Goal: Transaction & Acquisition: Purchase product/service

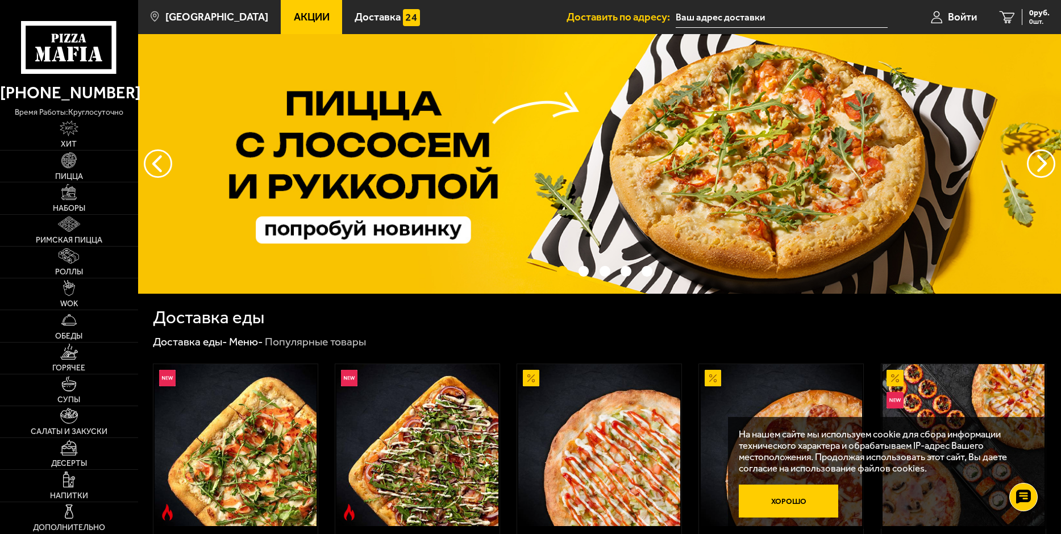
click at [766, 507] on button "Хорошо" at bounding box center [788, 501] width 99 height 33
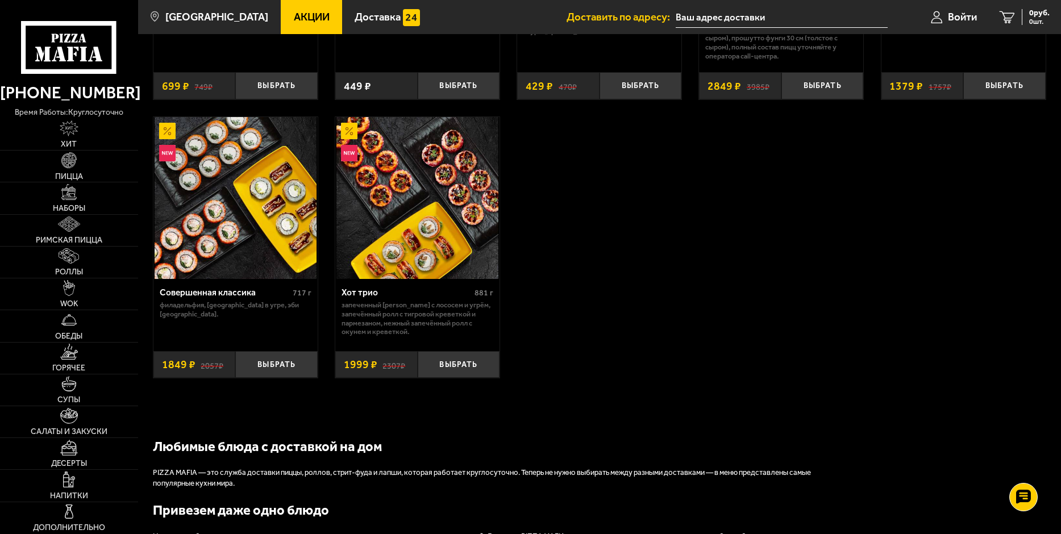
scroll to position [852, 0]
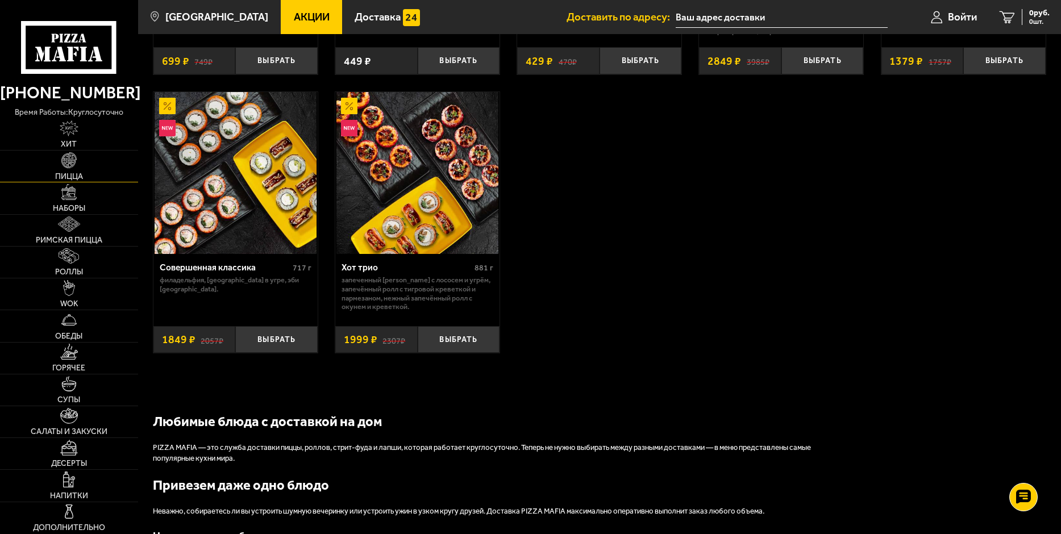
click at [70, 171] on link "Пицца" at bounding box center [69, 166] width 138 height 31
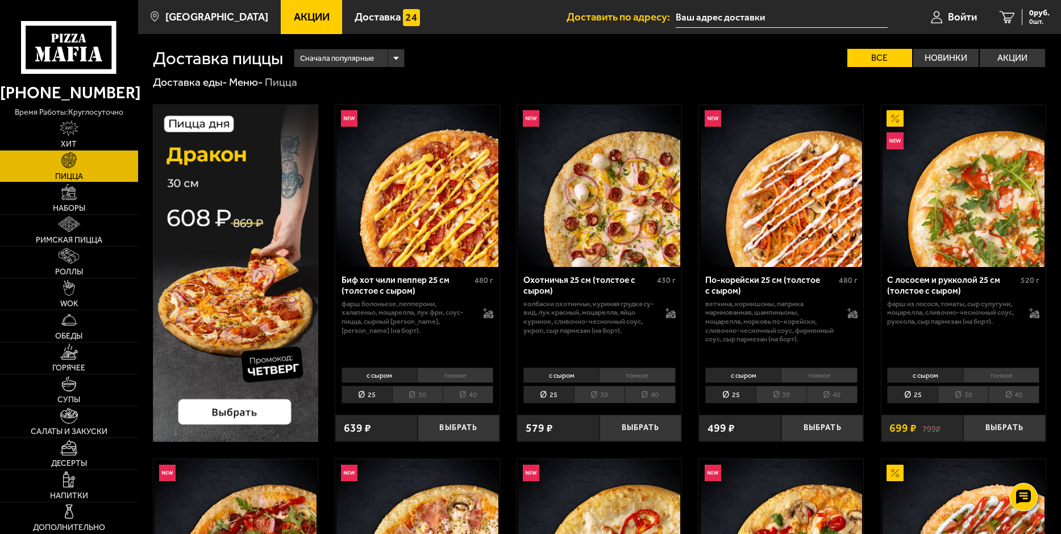
click at [406, 399] on li "30" at bounding box center [417, 395] width 51 height 18
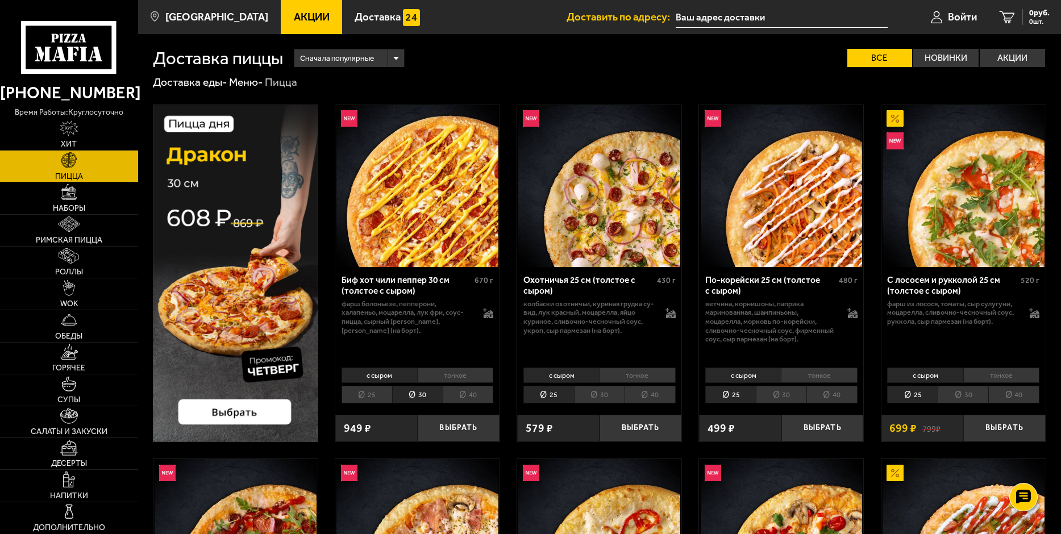
click at [740, 12] on input "text" at bounding box center [781, 17] width 212 height 21
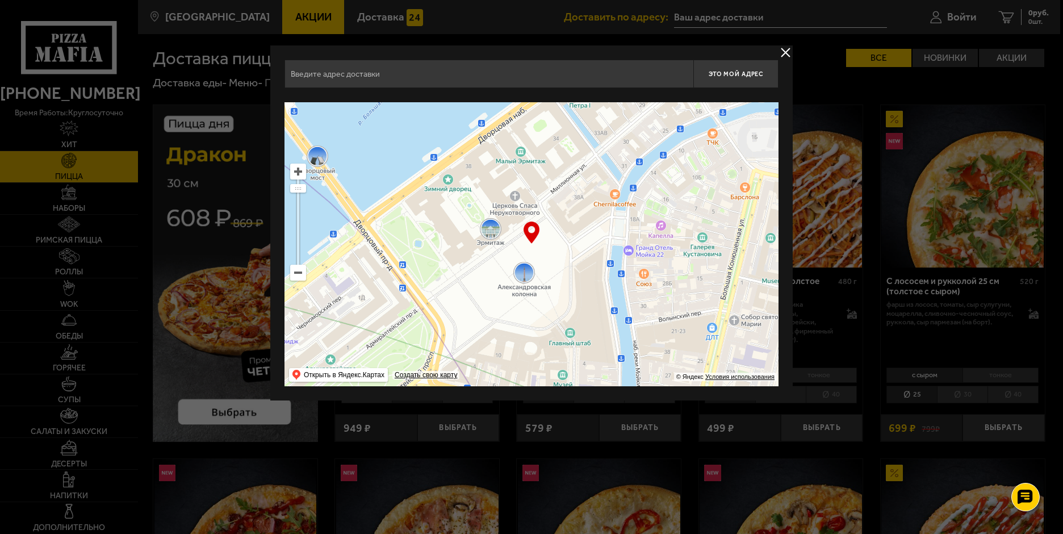
drag, startPoint x: 579, startPoint y: 181, endPoint x: 557, endPoint y: 311, distance: 132.1
click at [557, 312] on ymaps at bounding box center [532, 244] width 494 height 284
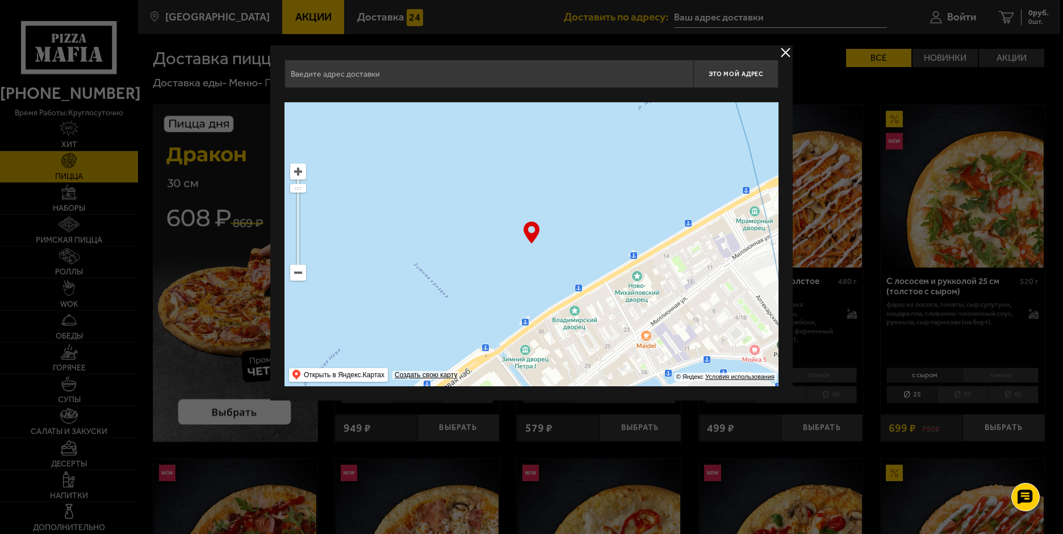
drag, startPoint x: 578, startPoint y: 216, endPoint x: 561, endPoint y: 297, distance: 82.6
click at [561, 297] on ymaps at bounding box center [532, 244] width 494 height 284
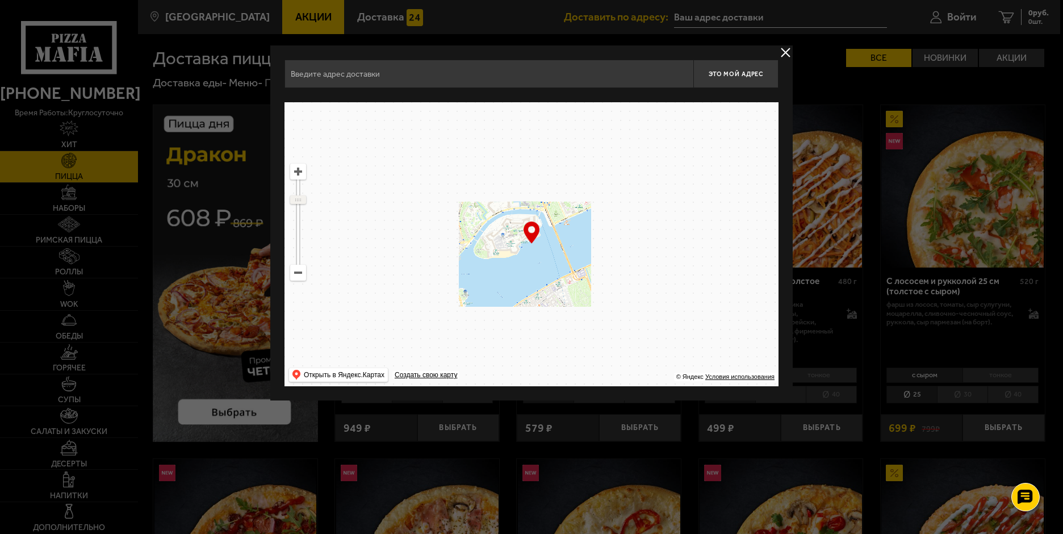
drag, startPoint x: 303, startPoint y: 189, endPoint x: 303, endPoint y: 199, distance: 10.8
click at [303, 199] on ymaps at bounding box center [298, 199] width 15 height 7
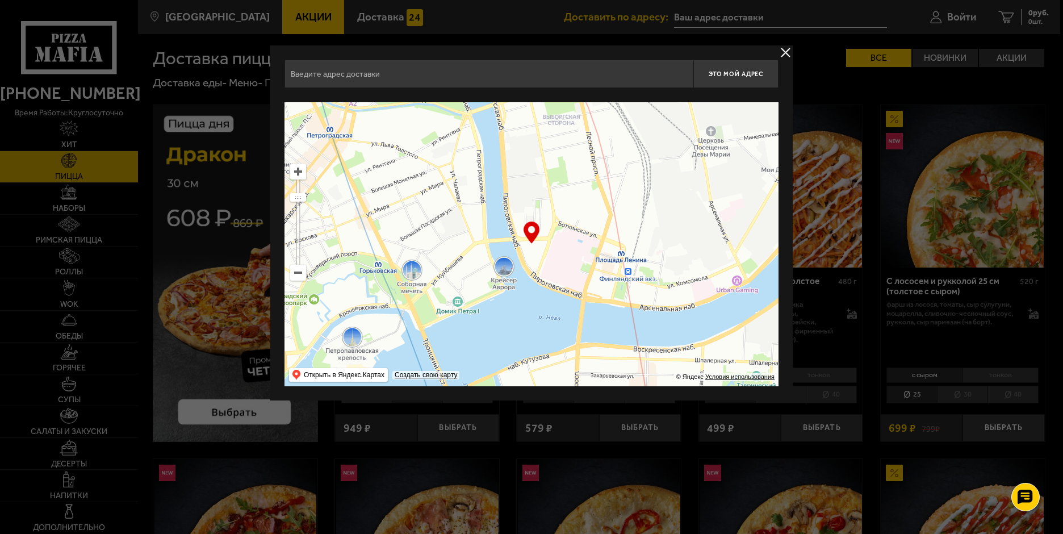
drag, startPoint x: 602, startPoint y: 216, endPoint x: 462, endPoint y: 327, distance: 178.3
click at [462, 327] on ymaps at bounding box center [532, 244] width 494 height 284
type input "[STREET_ADDRESS]"
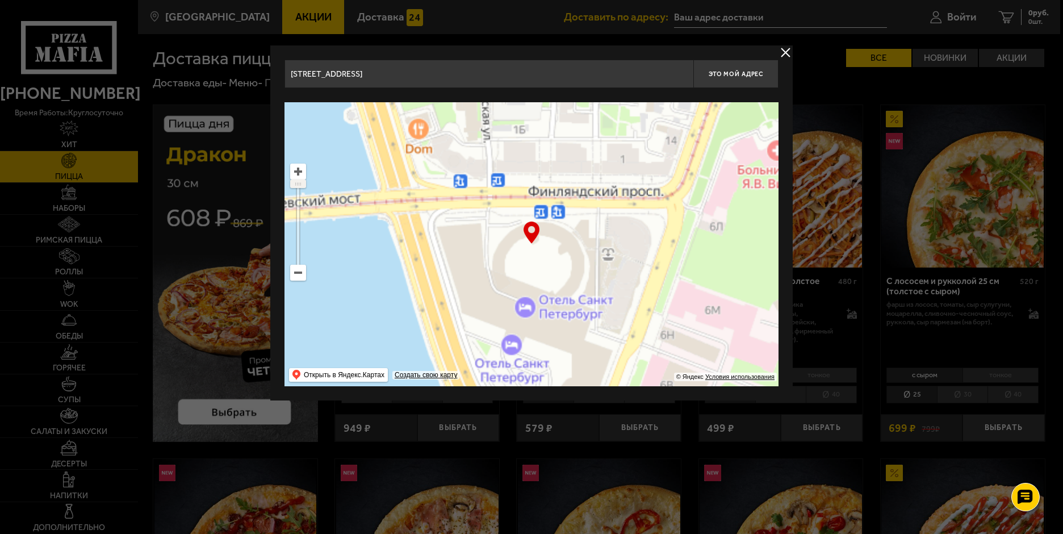
drag, startPoint x: 300, startPoint y: 185, endPoint x: 301, endPoint y: 180, distance: 5.8
click at [301, 180] on ymaps at bounding box center [298, 184] width 16 height 9
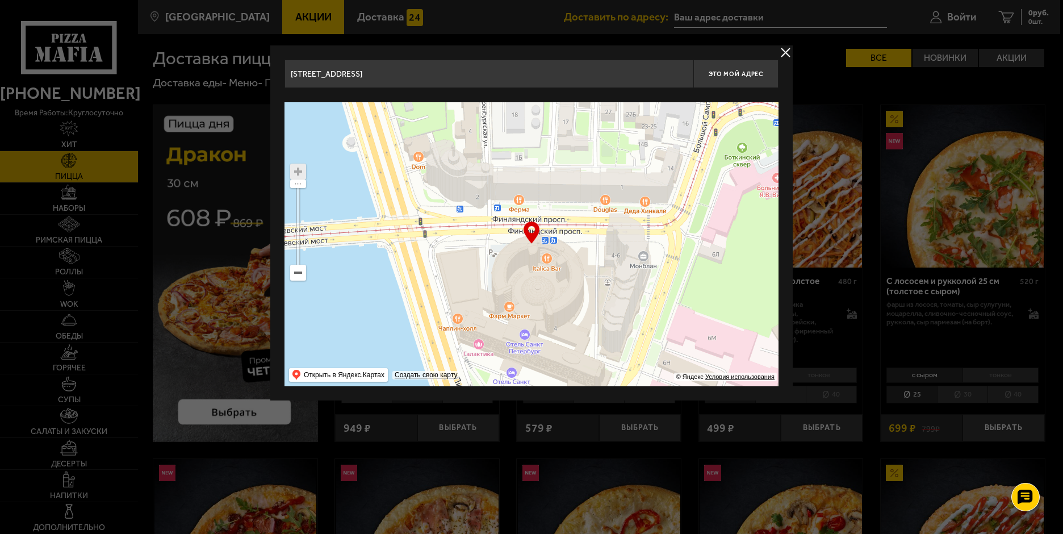
drag, startPoint x: 538, startPoint y: 269, endPoint x: 543, endPoint y: 292, distance: 23.2
click at [543, 292] on ymaps at bounding box center [532, 244] width 494 height 284
click at [744, 74] on span "Это мой адрес" at bounding box center [736, 73] width 55 height 7
type input "[STREET_ADDRESS]"
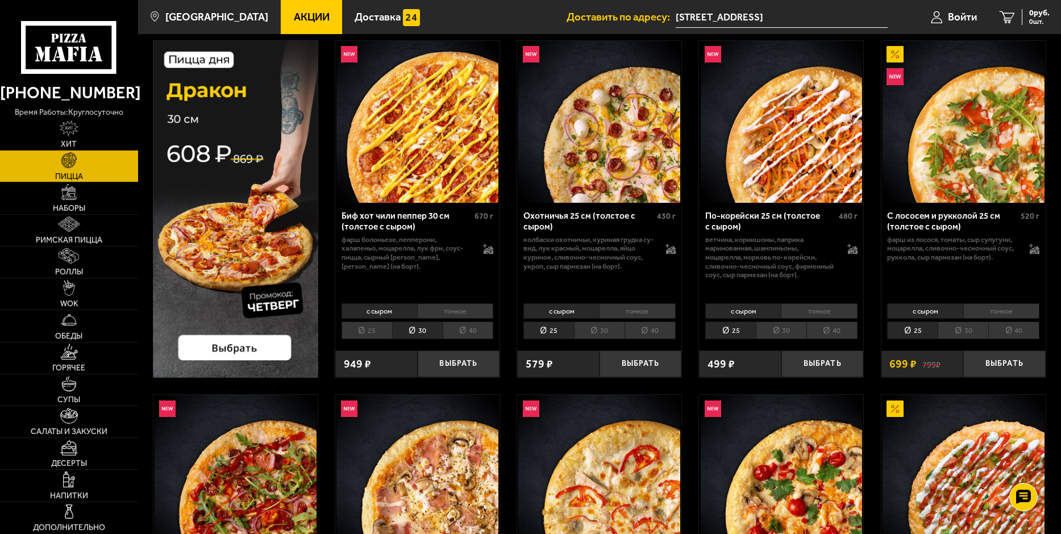
scroll to position [170, 0]
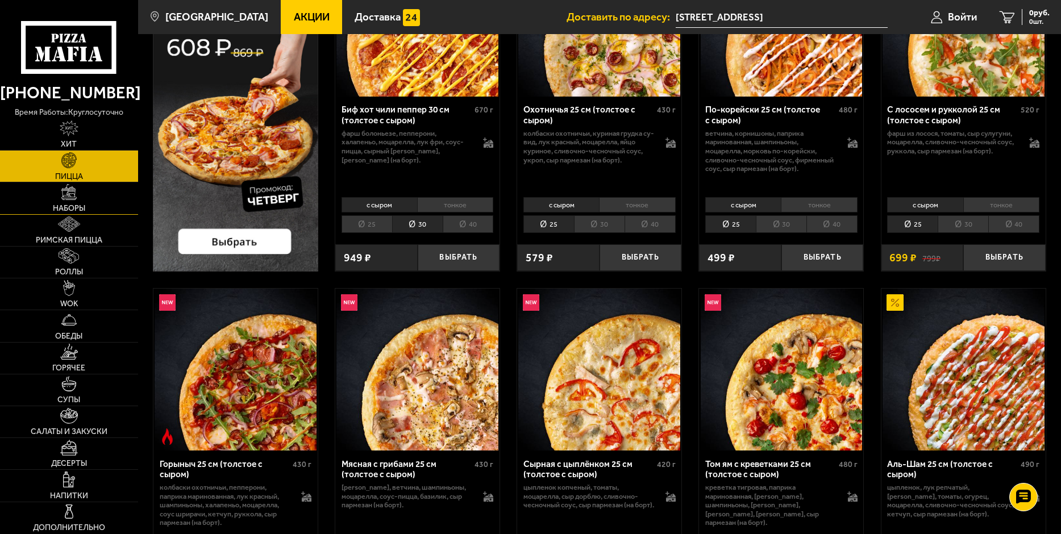
click at [73, 205] on span "Наборы" at bounding box center [69, 209] width 32 height 8
